Goal: Information Seeking & Learning: Learn about a topic

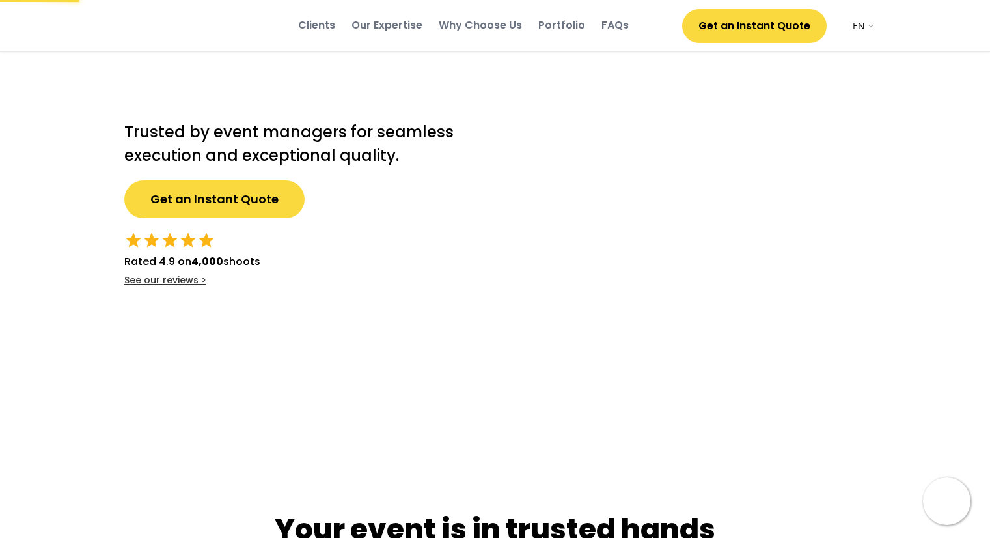
select select ""en""
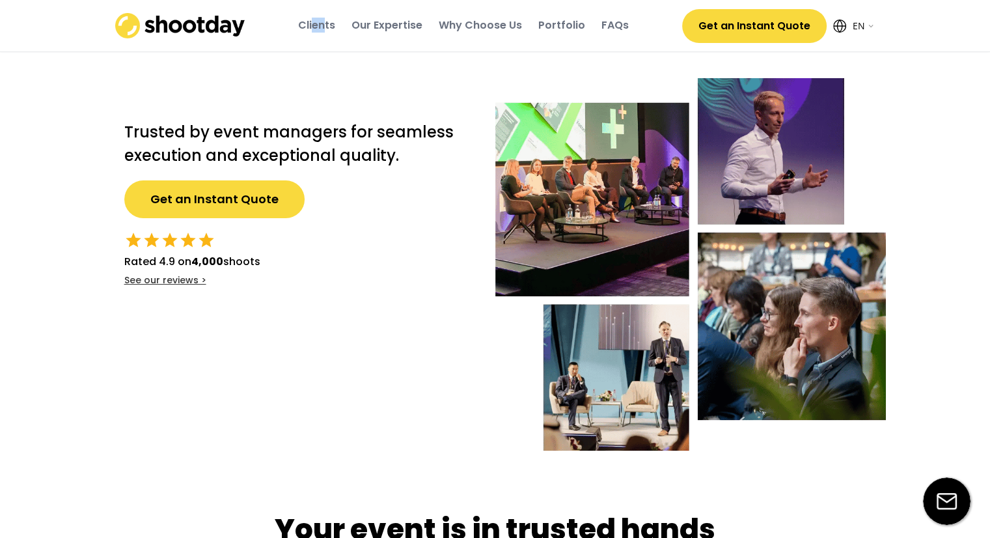
click at [327, 17] on div "Clients" at bounding box center [316, 25] width 37 height 35
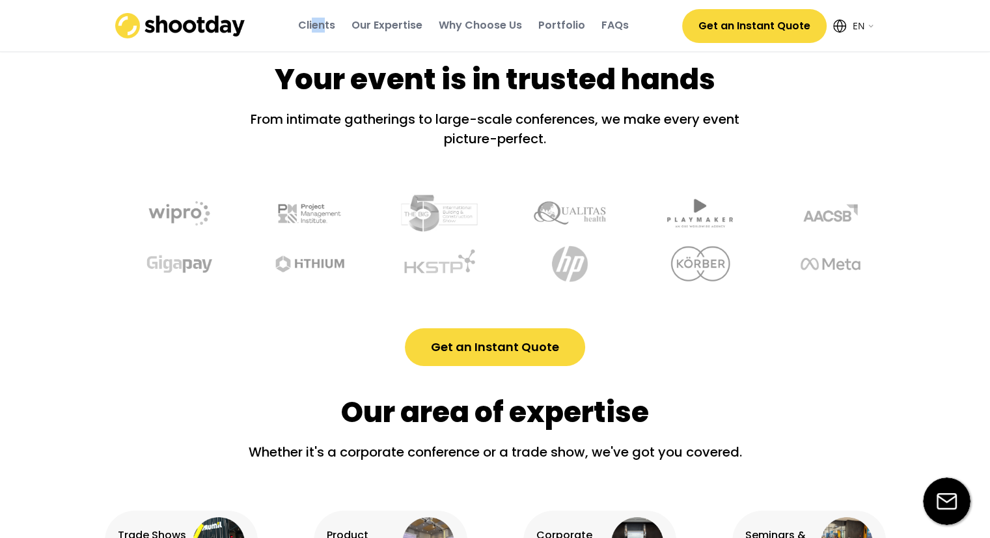
scroll to position [483, 0]
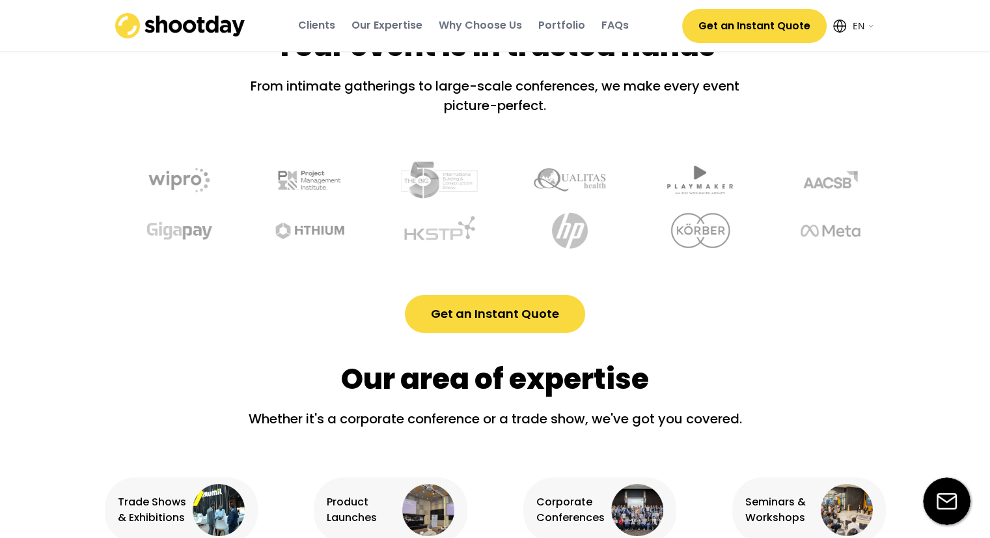
click at [403, 23] on div "Our Expertise" at bounding box center [386, 25] width 71 height 14
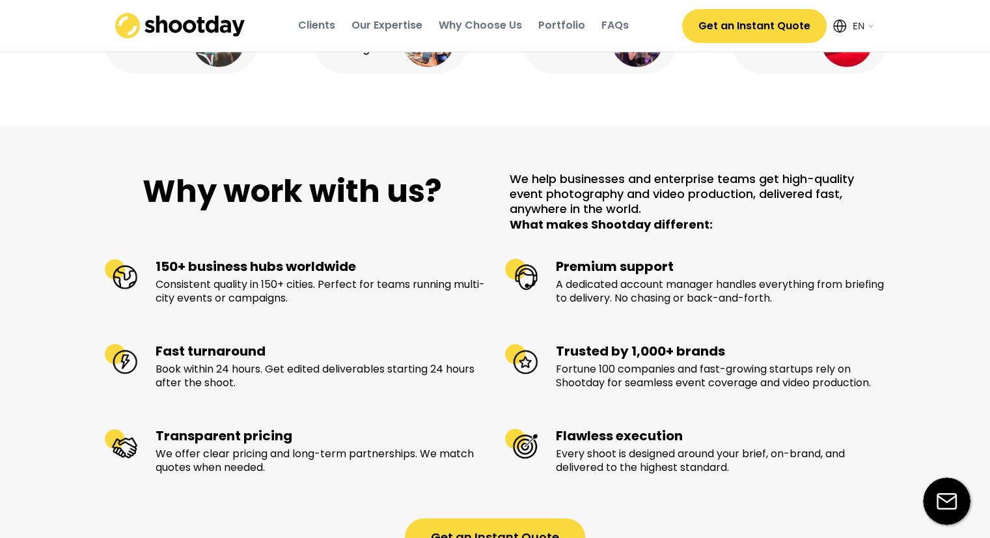
scroll to position [1270, 0]
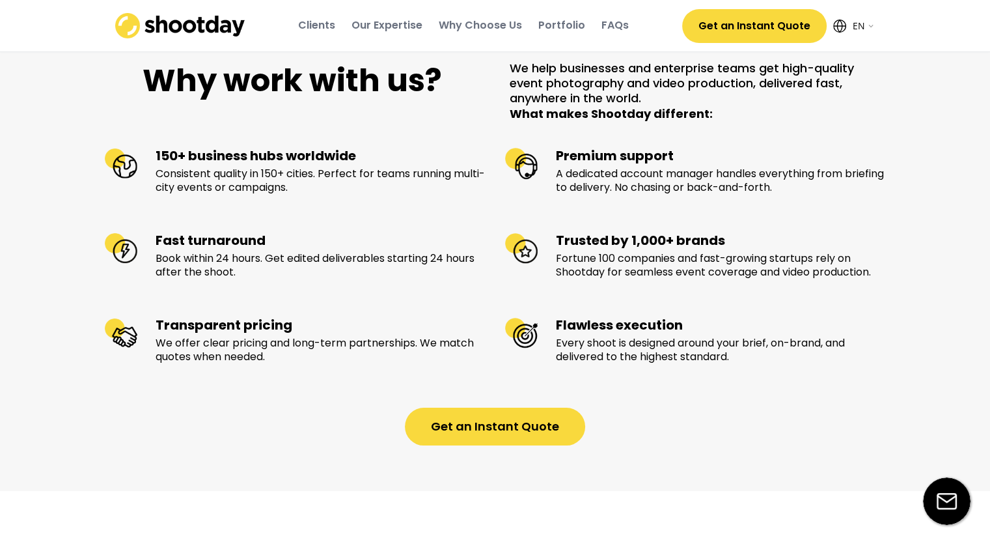
click at [472, 38] on div "Why Choose Us" at bounding box center [480, 25] width 83 height 35
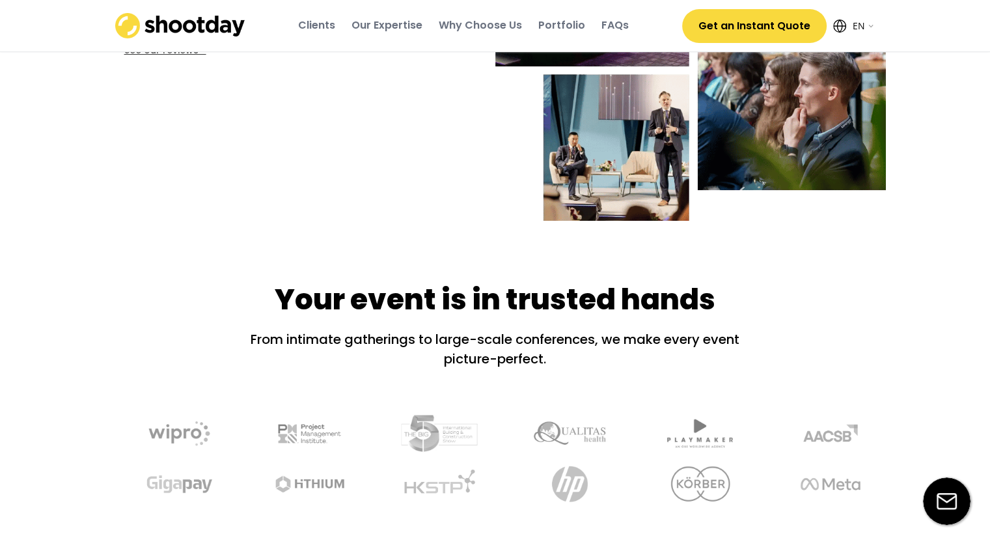
scroll to position [0, 0]
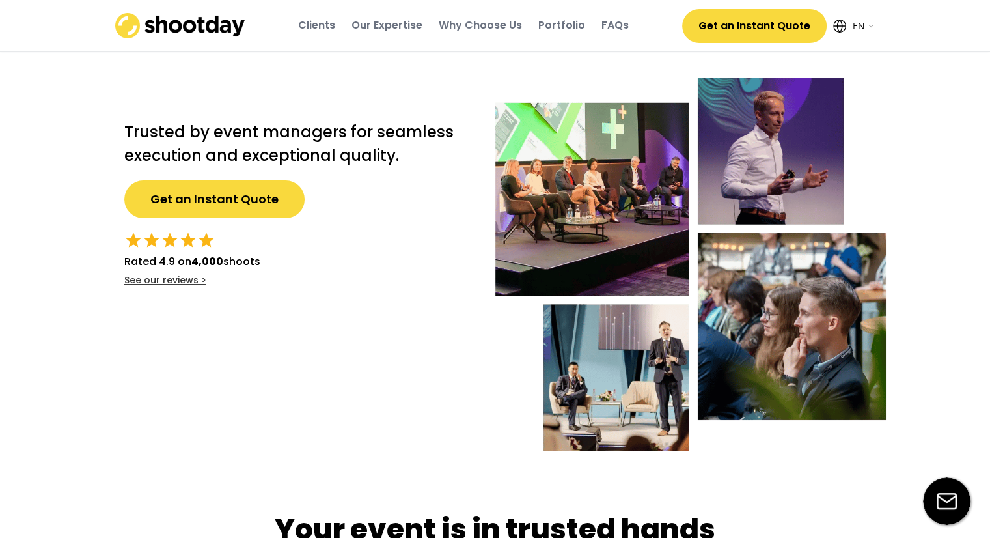
click at [564, 25] on div "Portfolio" at bounding box center [561, 25] width 47 height 14
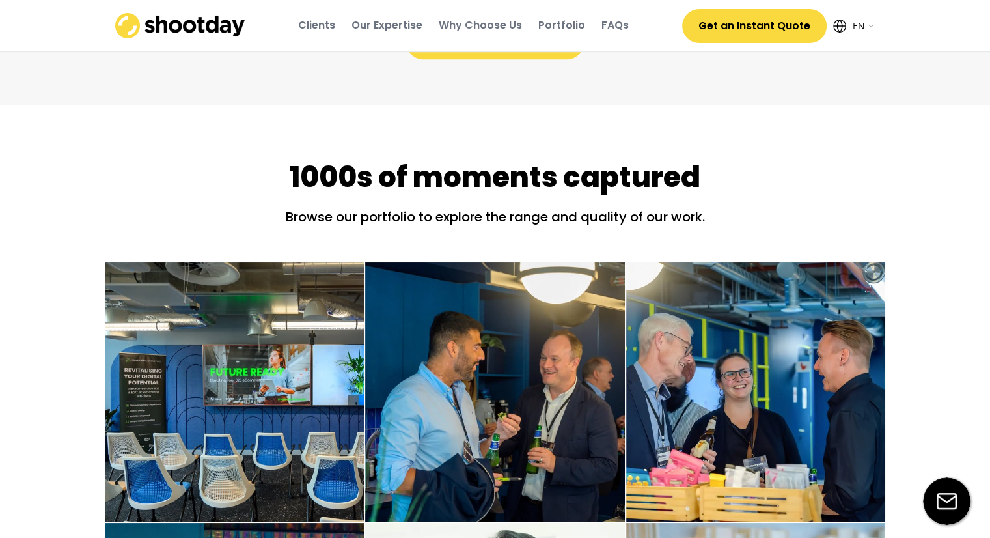
scroll to position [1776, 0]
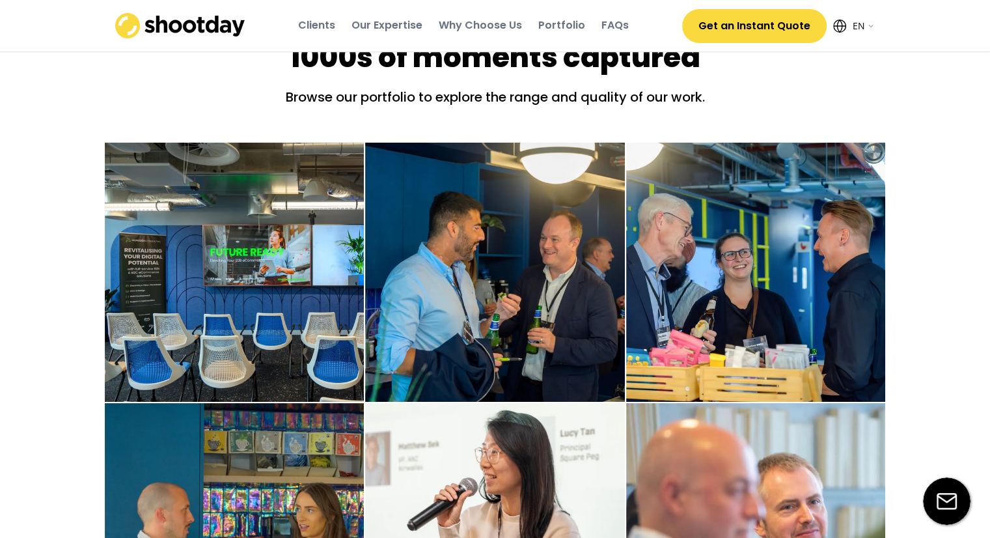
click at [614, 21] on div "FAQs" at bounding box center [614, 25] width 27 height 14
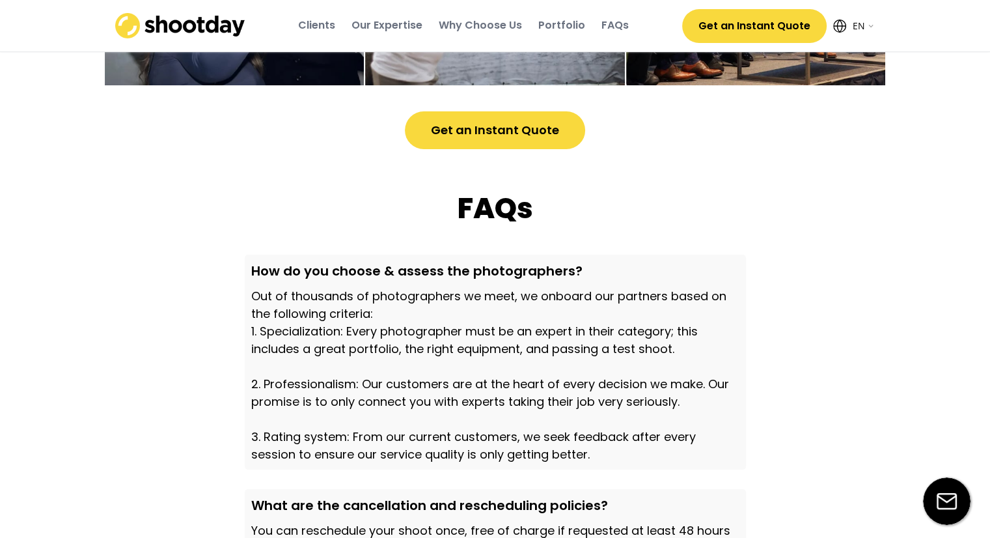
scroll to position [3795, 0]
